Goal: Information Seeking & Learning: Learn about a topic

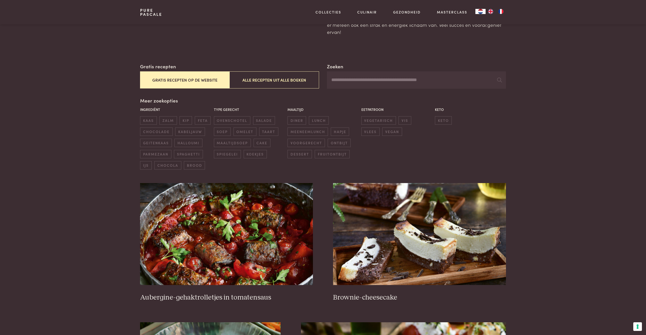
scroll to position [76, 0]
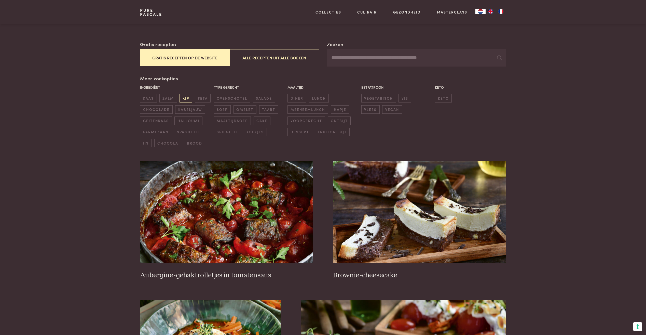
click at [183, 97] on span "kip" at bounding box center [186, 98] width 12 height 8
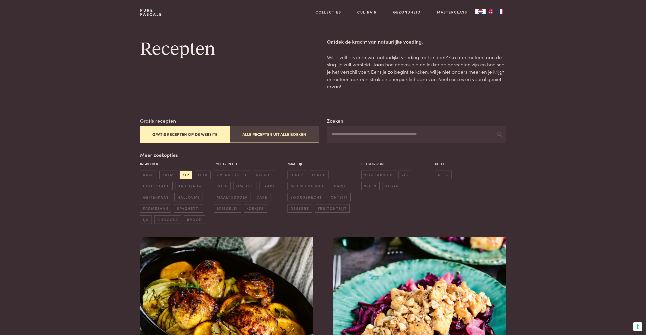
click at [259, 136] on button "Alle recepten uit alle boeken" at bounding box center [273, 134] width 89 height 17
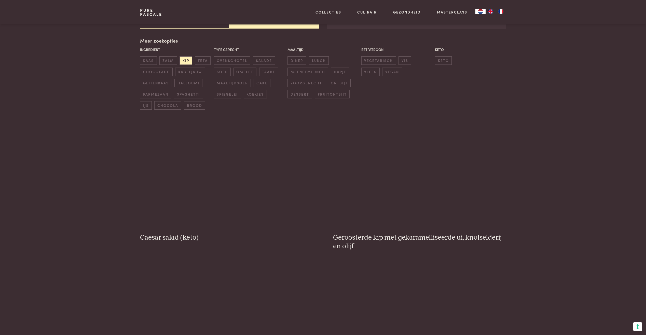
scroll to position [117, 0]
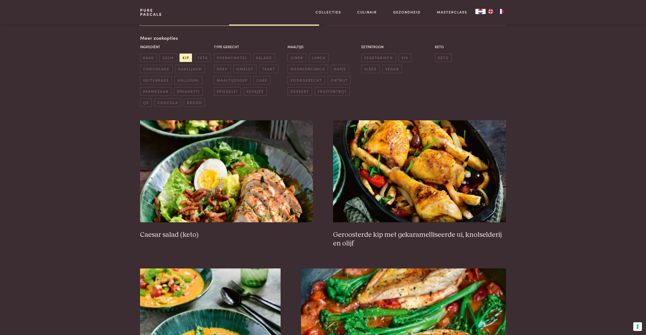
click at [185, 58] on span "kip" at bounding box center [186, 57] width 12 height 8
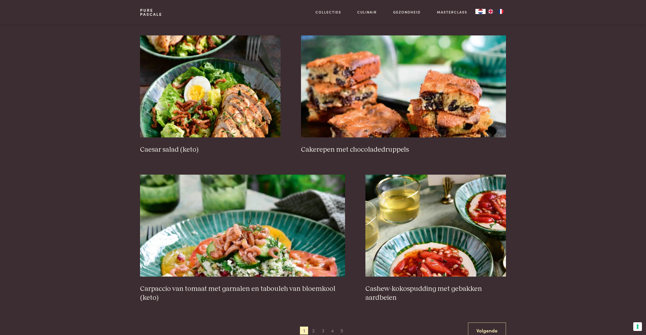
scroll to position [830, 0]
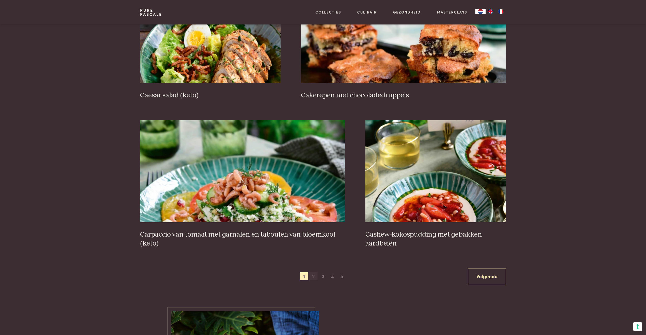
click at [312, 277] on span "2" at bounding box center [313, 276] width 8 height 8
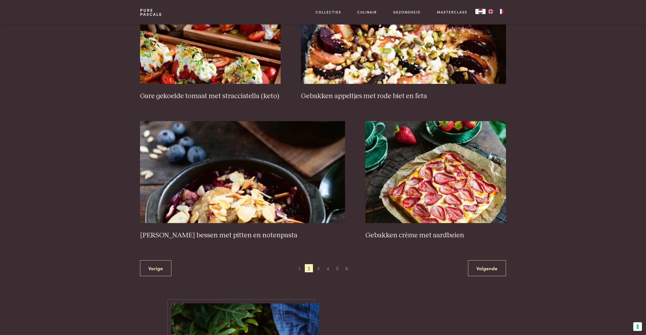
scroll to position [830, 0]
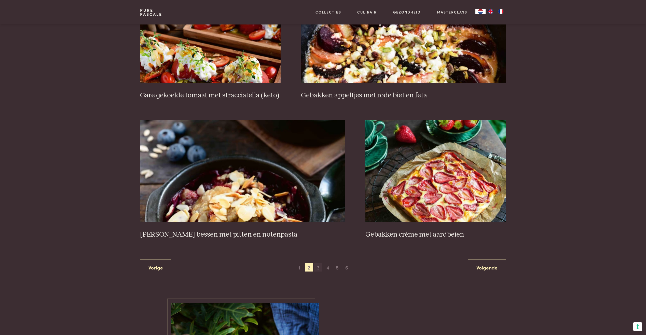
click at [316, 263] on span "3" at bounding box center [318, 267] width 8 height 8
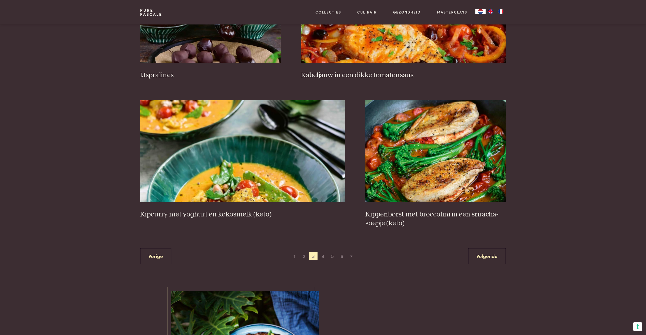
scroll to position [855, 0]
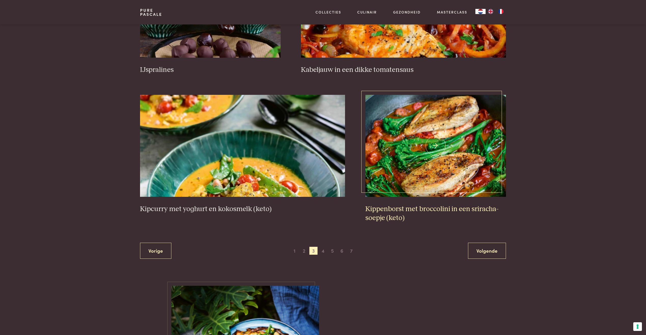
click at [438, 170] on img at bounding box center [435, 146] width 141 height 102
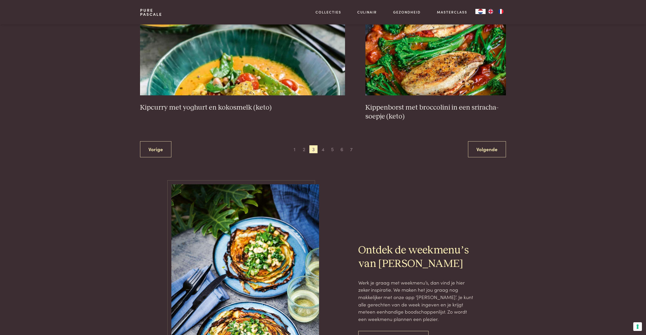
scroll to position [957, 0]
click at [323, 149] on span "4" at bounding box center [323, 149] width 8 height 8
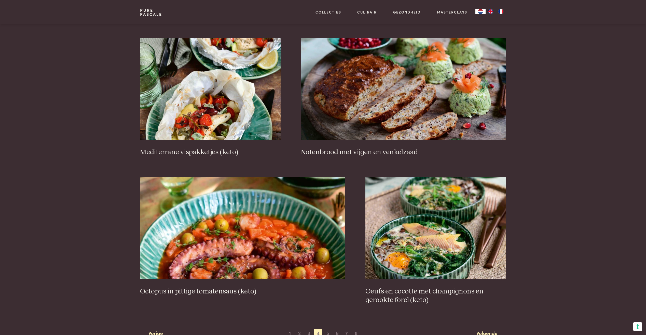
scroll to position [779, 0]
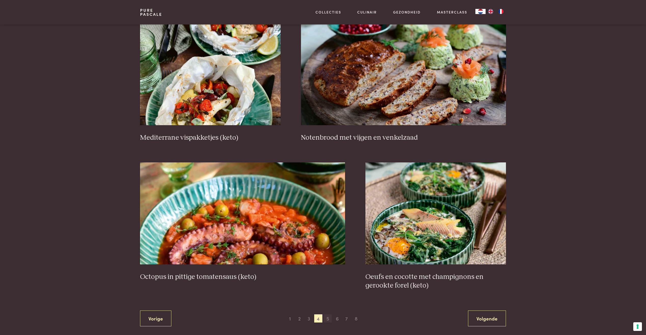
click at [329, 318] on span "5" at bounding box center [328, 318] width 8 height 8
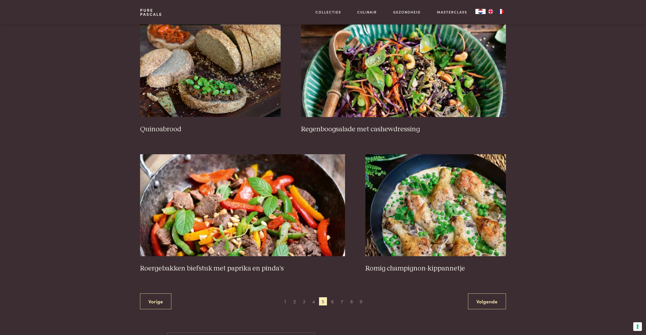
scroll to position [804, 0]
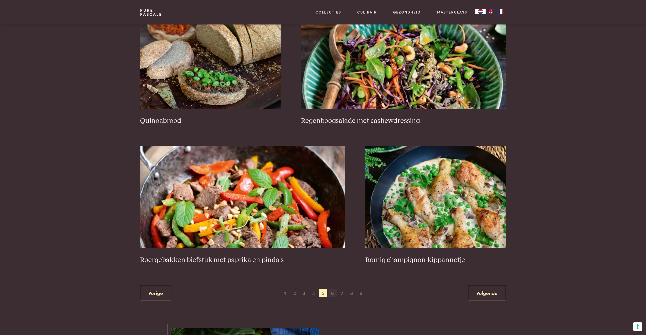
click at [334, 291] on span "6" at bounding box center [332, 292] width 8 height 8
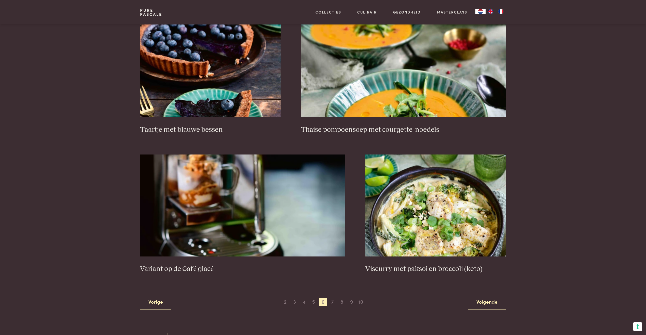
scroll to position [804, 0]
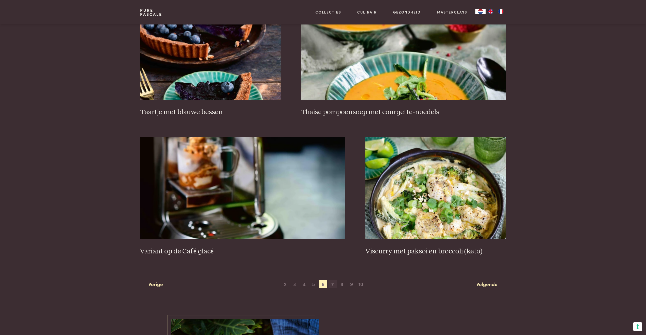
click at [331, 283] on span "7" at bounding box center [332, 284] width 8 height 8
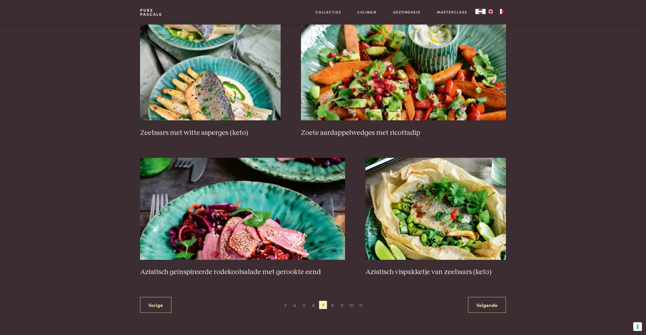
scroll to position [804, 0]
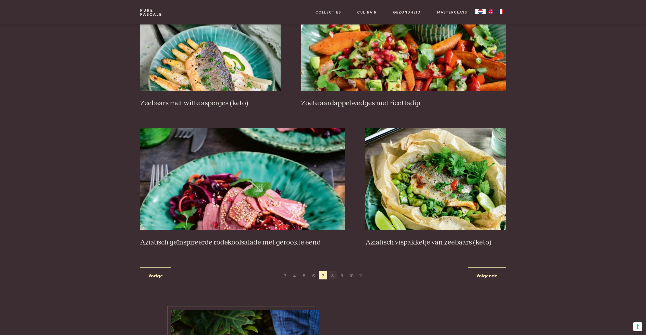
click at [331, 275] on span "8" at bounding box center [332, 275] width 8 height 8
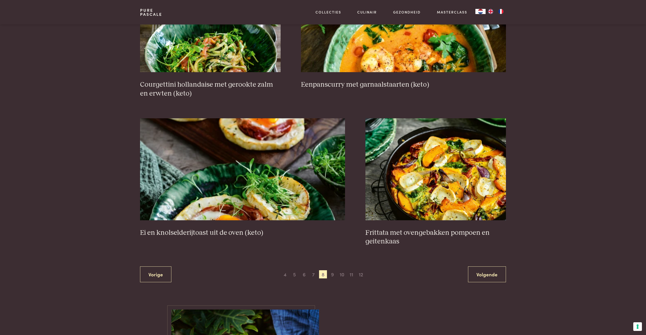
scroll to position [830, 0]
